Goal: Navigation & Orientation: Find specific page/section

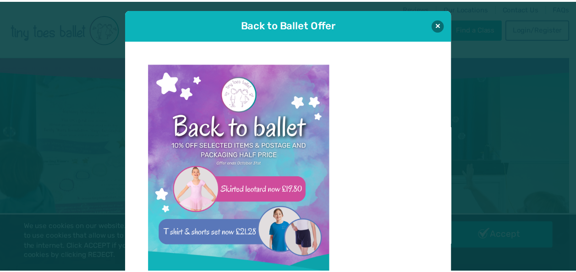
scroll to position [9, 0]
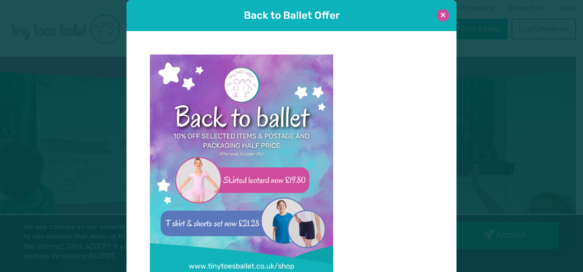
click at [437, 16] on button at bounding box center [443, 15] width 12 height 12
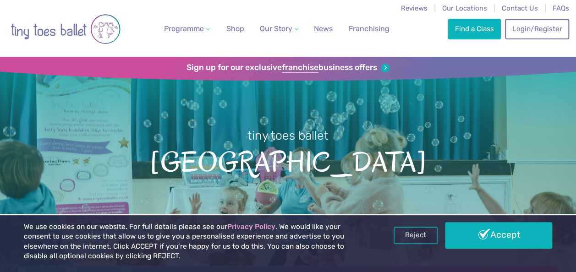
click at [135, 62] on div "Sign up for our exclusive franchise business offers" at bounding box center [288, 69] width 576 height 24
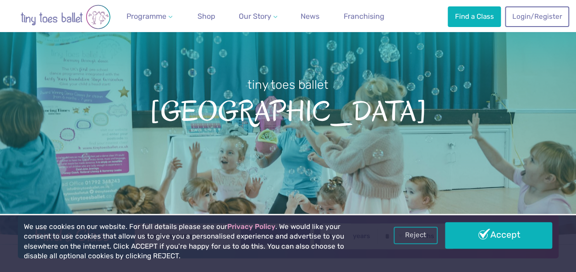
scroll to position [51, 0]
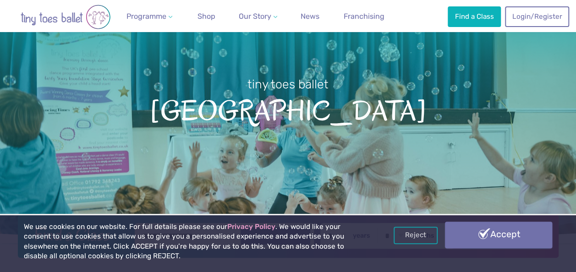
click at [465, 235] on link "Accept" at bounding box center [498, 235] width 107 height 27
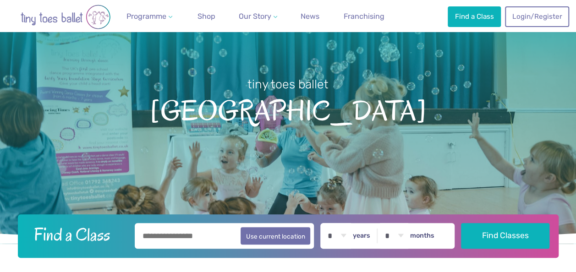
click at [429, 184] on h1 "tiny toes ballet Suffolk" at bounding box center [288, 129] width 576 height 229
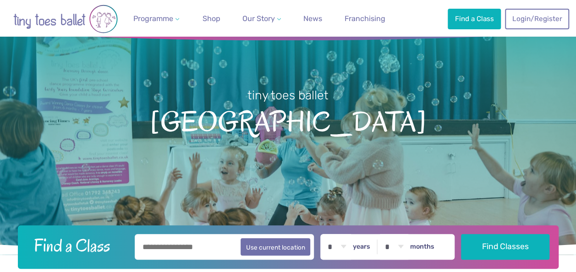
scroll to position [41, 0]
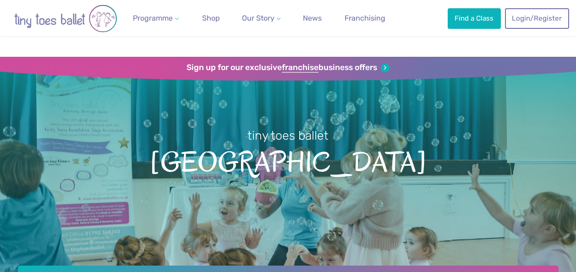
scroll to position [41, 0]
